Goal: Register for event/course

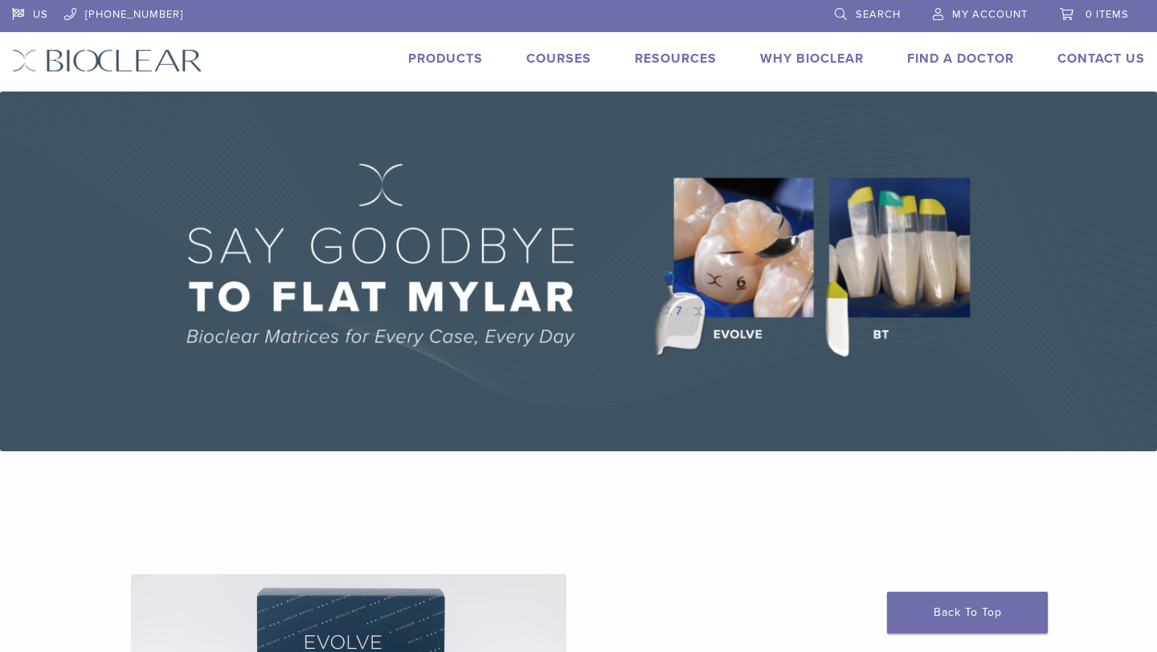
click at [551, 57] on link "Courses" at bounding box center [558, 59] width 65 height 16
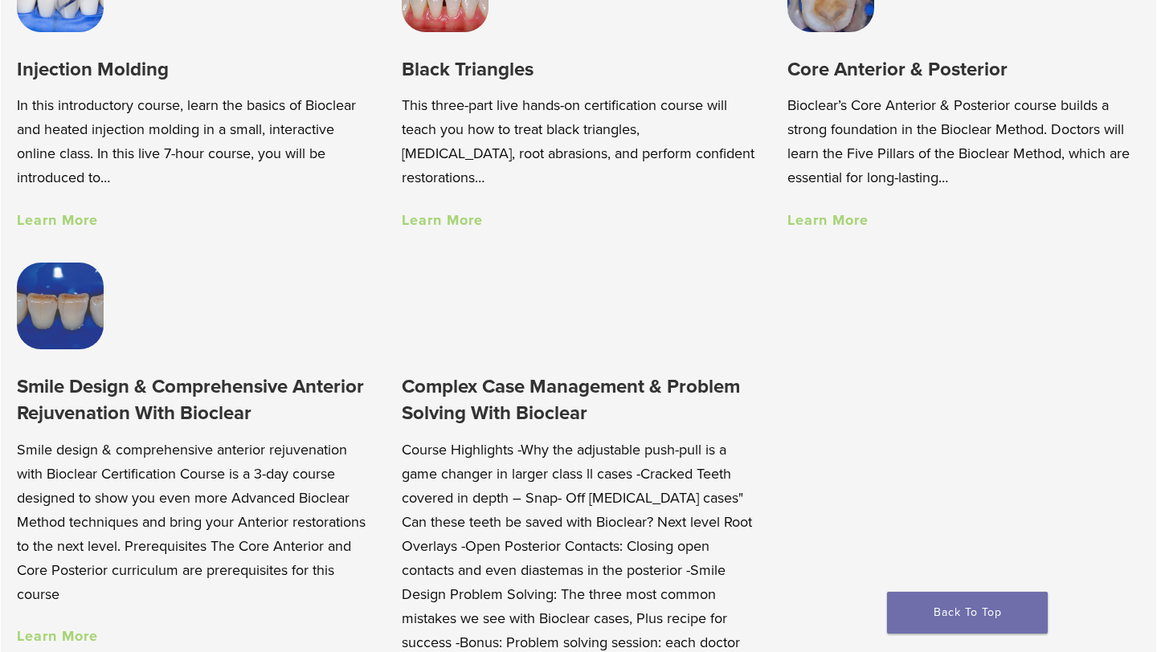
scroll to position [1245, 0]
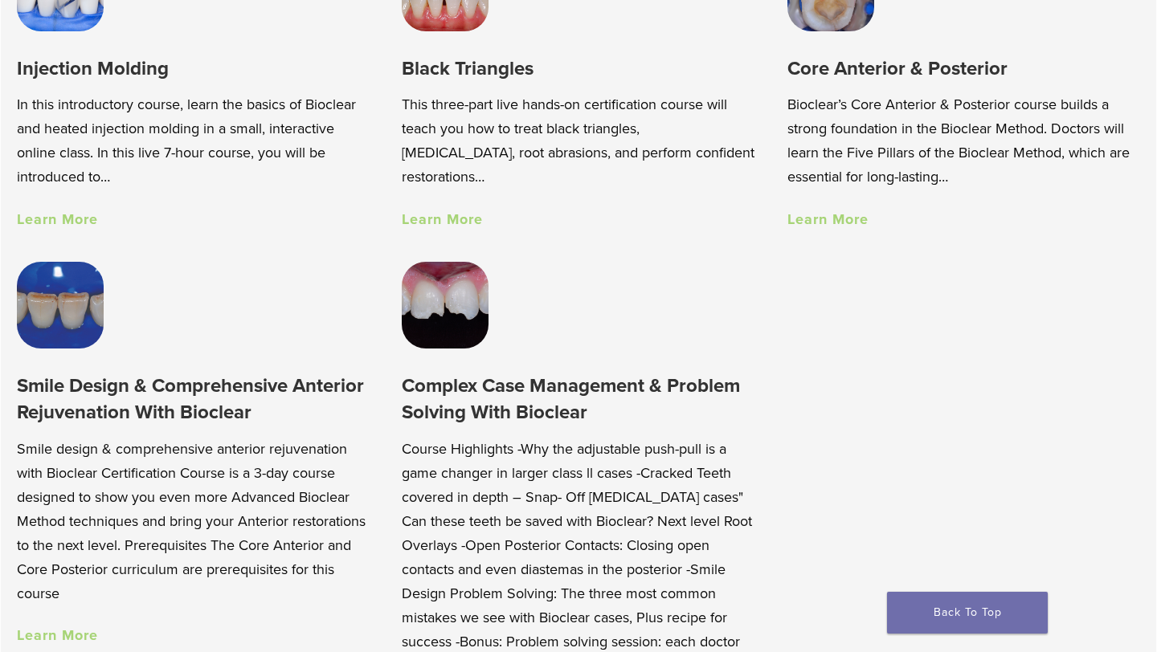
click at [448, 214] on link "Learn More" at bounding box center [442, 219] width 81 height 18
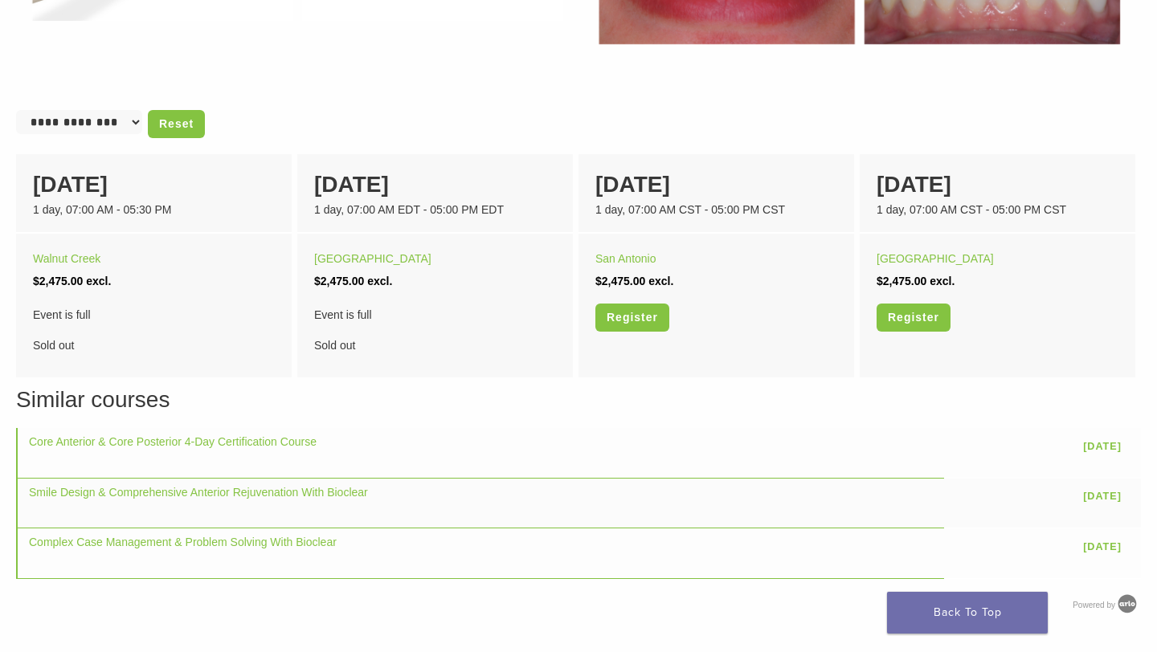
scroll to position [997, 0]
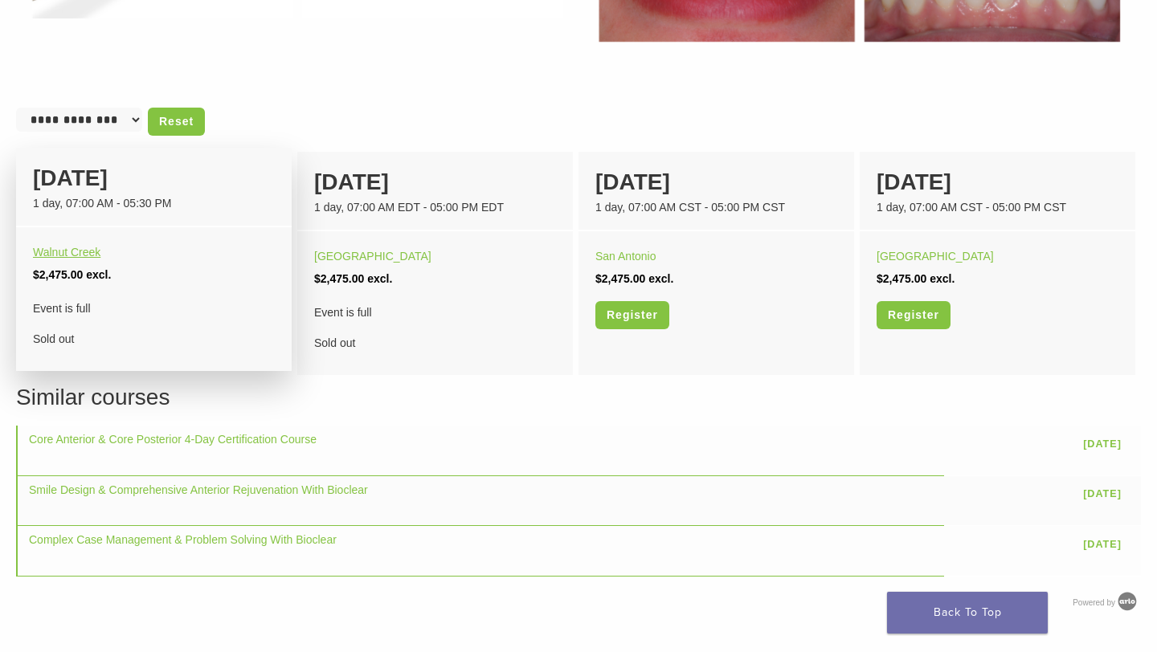
click at [75, 249] on link "Walnut Creek" at bounding box center [66, 252] width 67 height 13
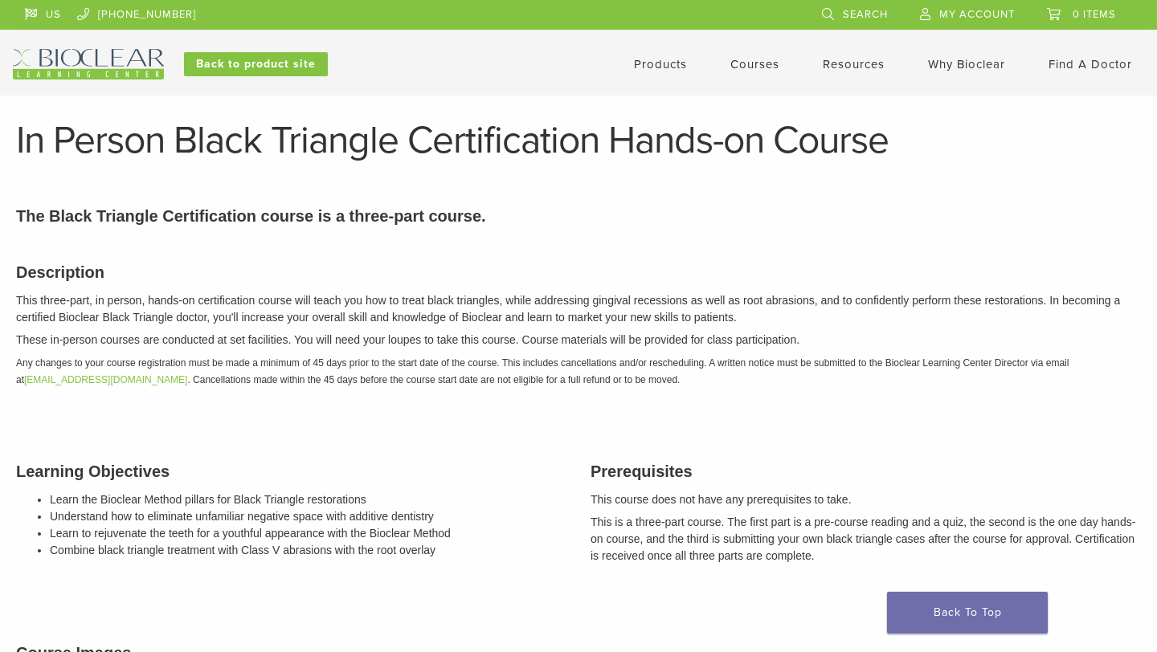
scroll to position [997, 0]
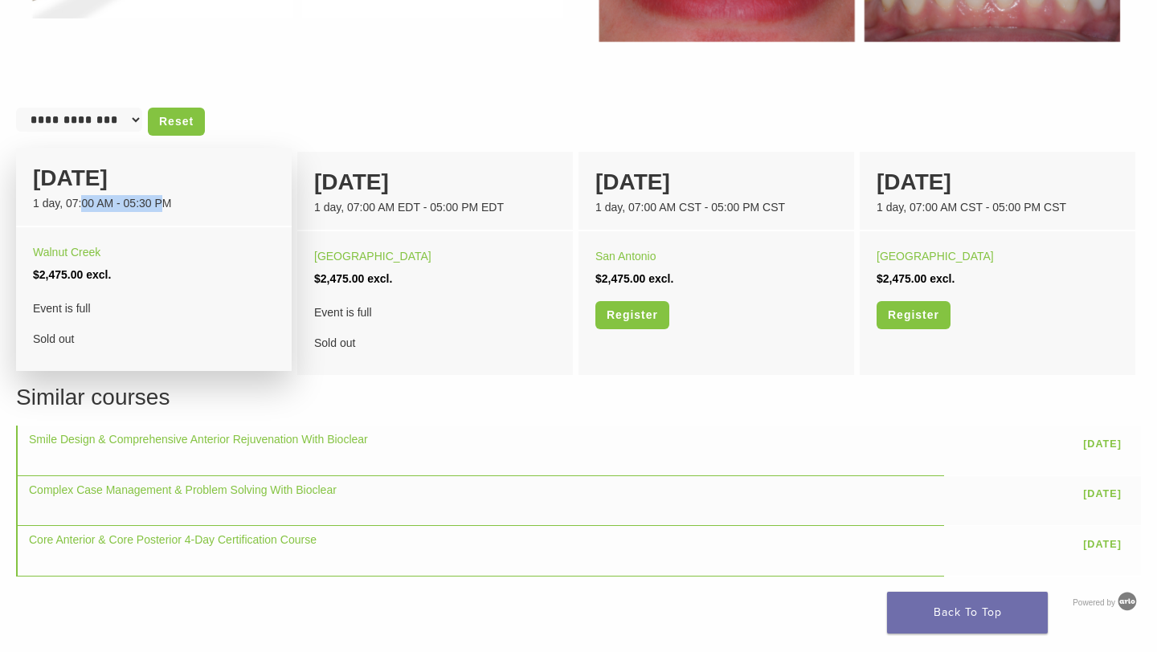
drag, startPoint x: 81, startPoint y: 202, endPoint x: 160, endPoint y: 207, distance: 78.9
click at [160, 207] on div "1 day, 07:00 AM - 05:30 PM" at bounding box center [154, 203] width 242 height 17
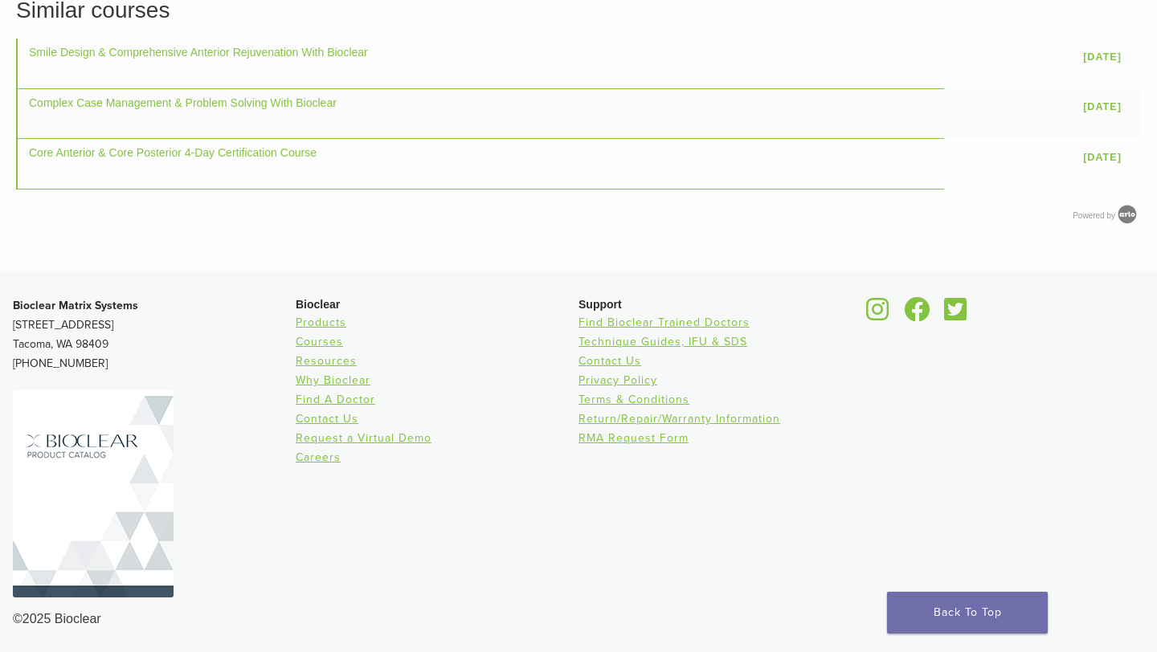
scroll to position [0, 0]
